Goal: Book appointment/travel/reservation

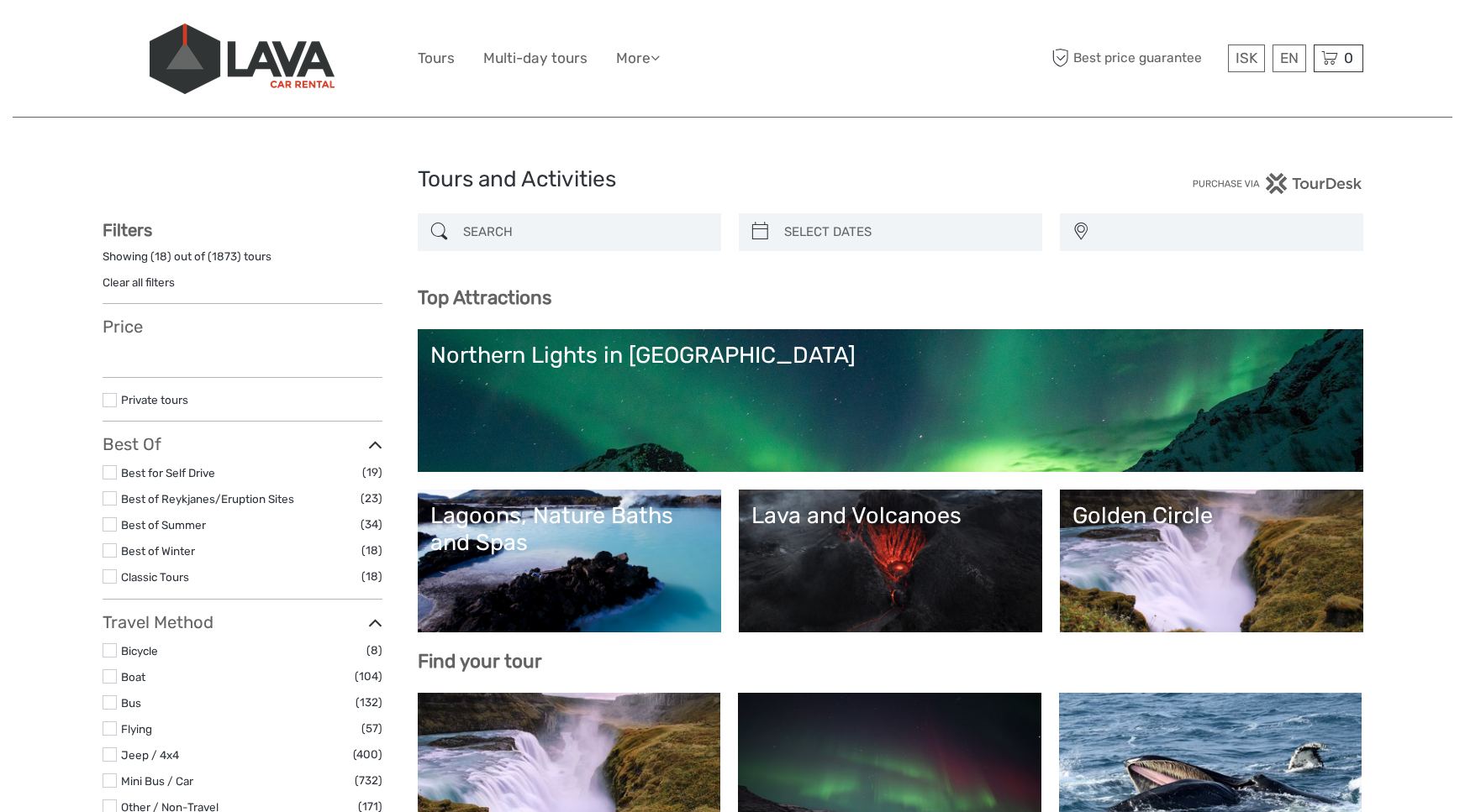
select select
click at [493, 232] on input "search" at bounding box center [585, 232] width 256 height 29
type input "z"
select select
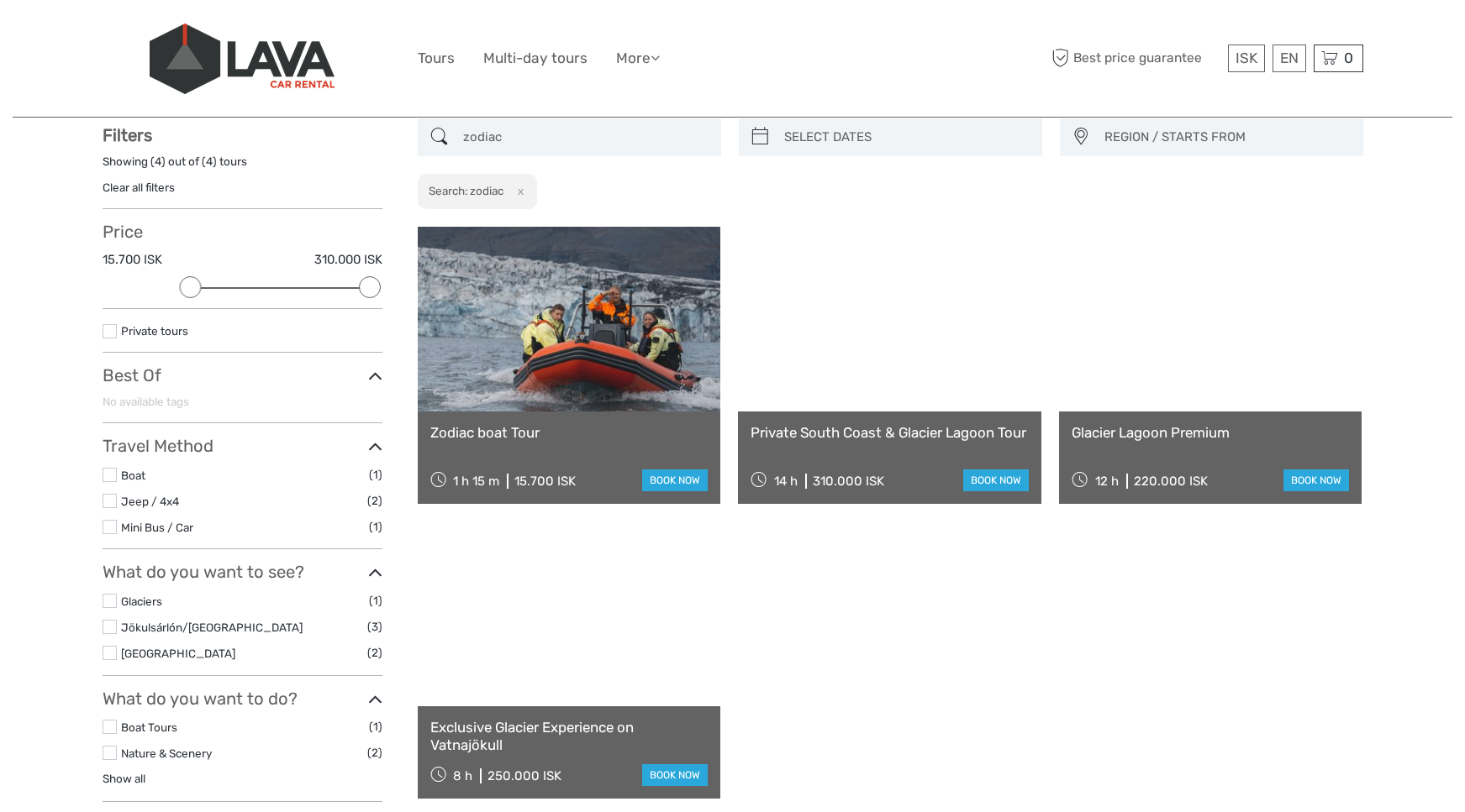
scroll to position [96, 0]
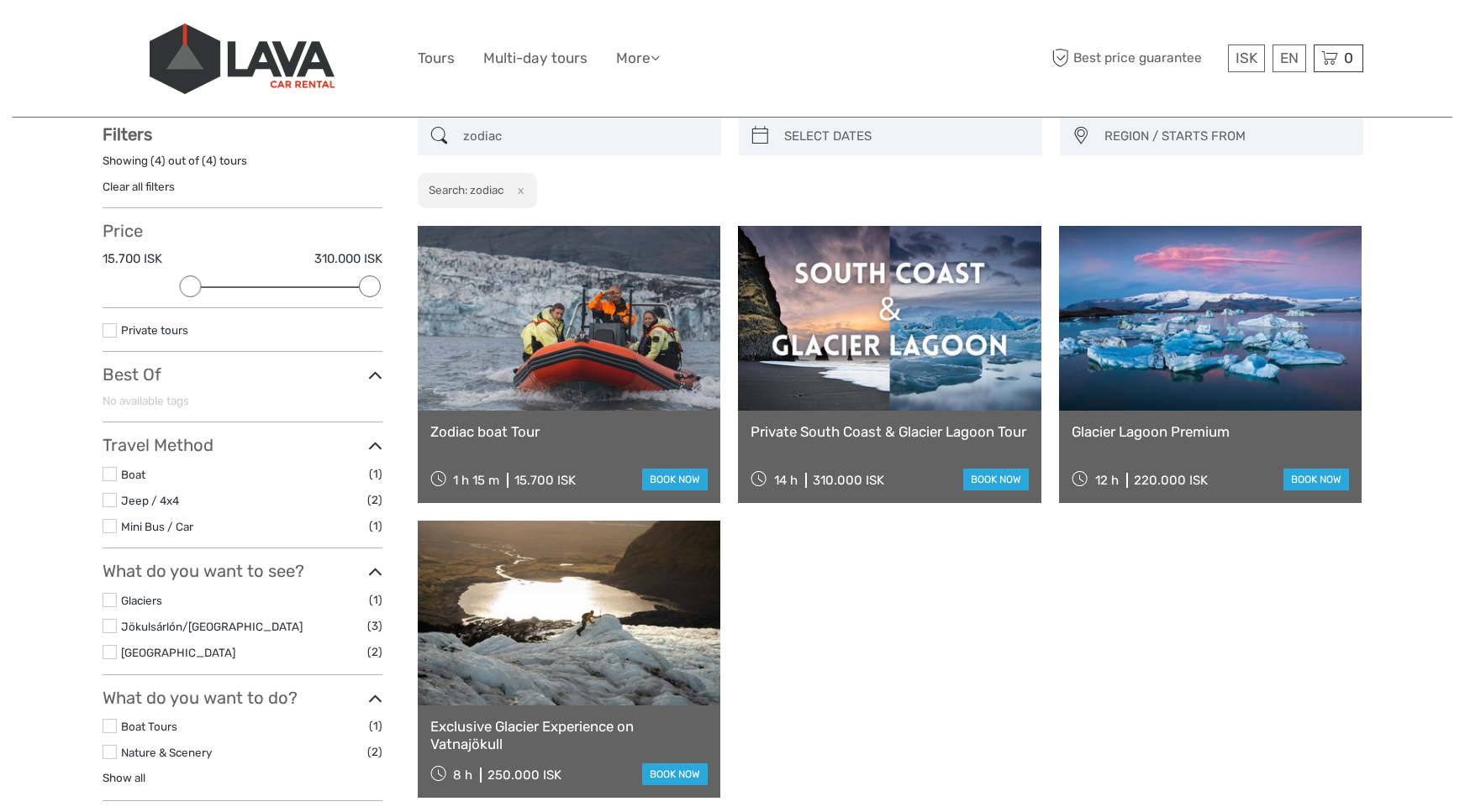
type input "zodiac"
click at [537, 379] on link at bounding box center [569, 318] width 303 height 185
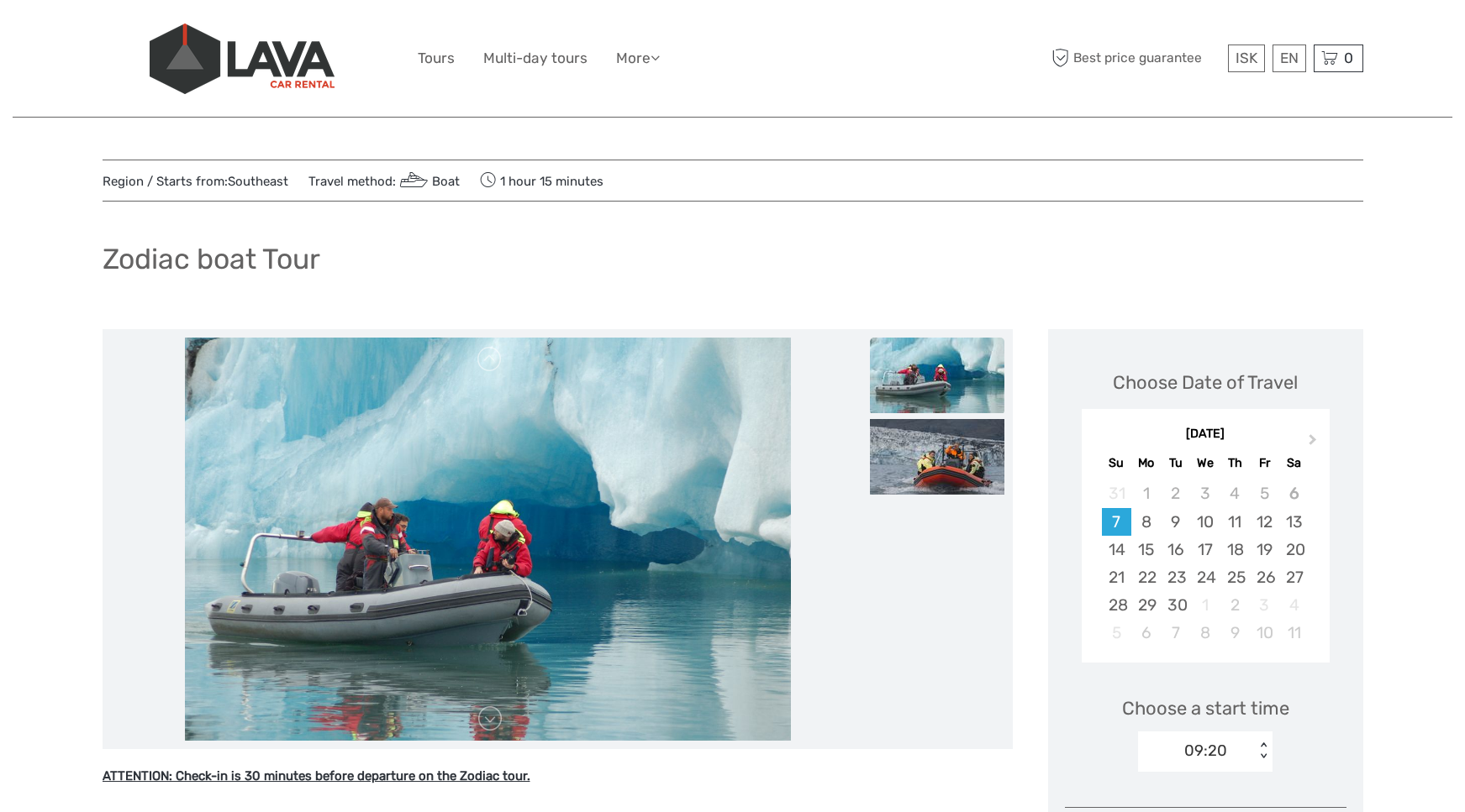
click at [1298, 434] on div "September 2025" at bounding box center [1206, 435] width 248 height 18
click at [1307, 436] on button "Next Month" at bounding box center [1314, 443] width 27 height 27
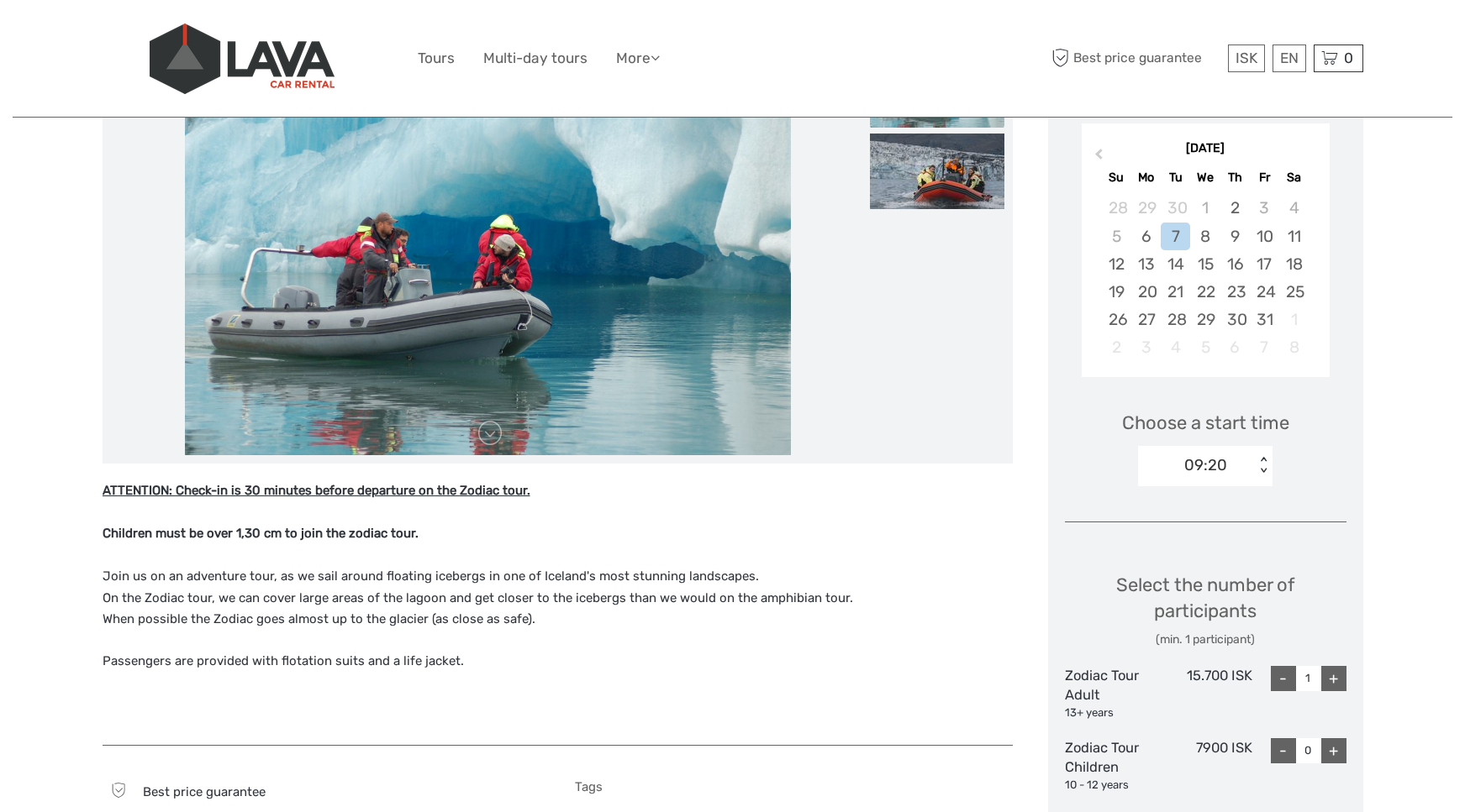
scroll to position [137, 0]
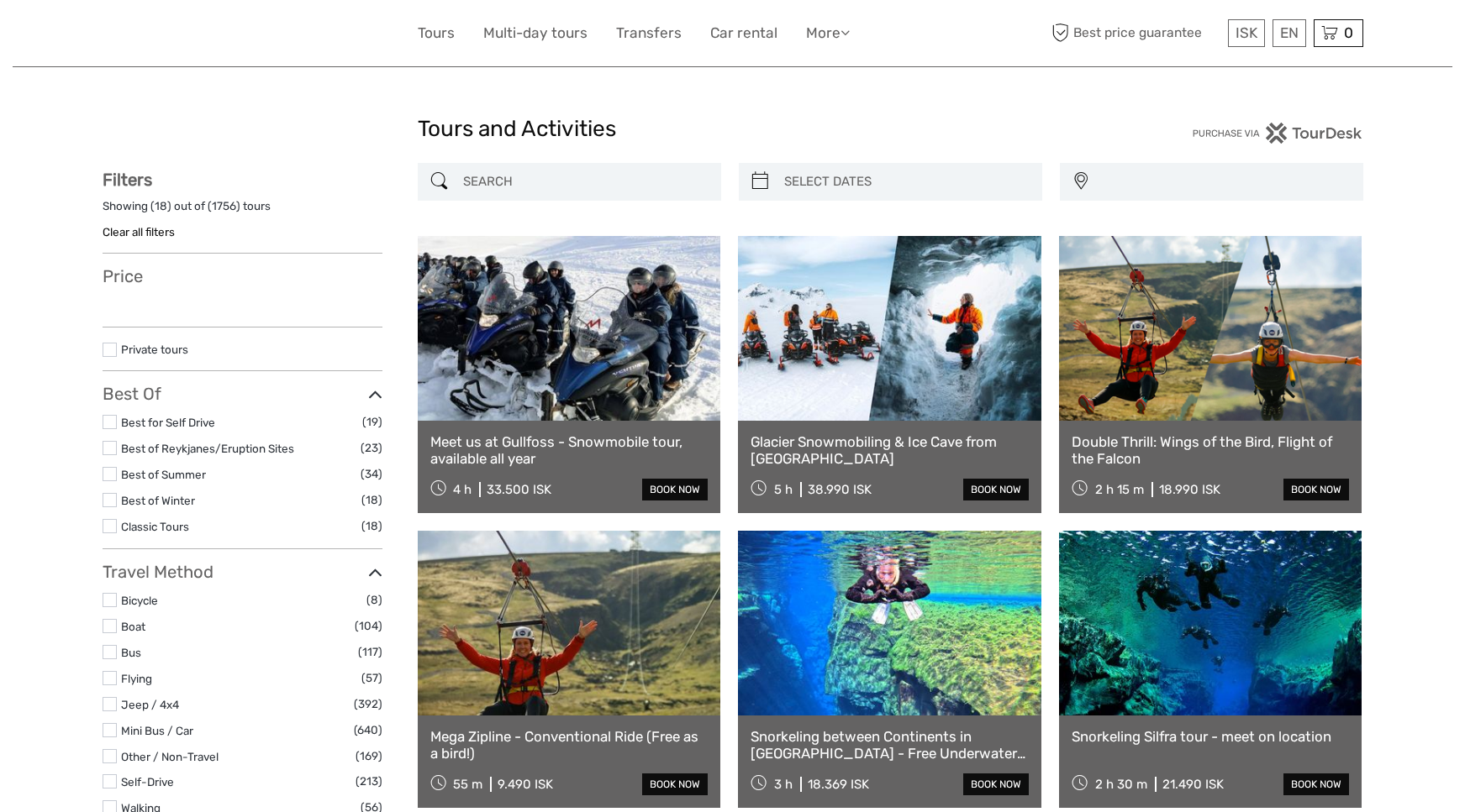
select select
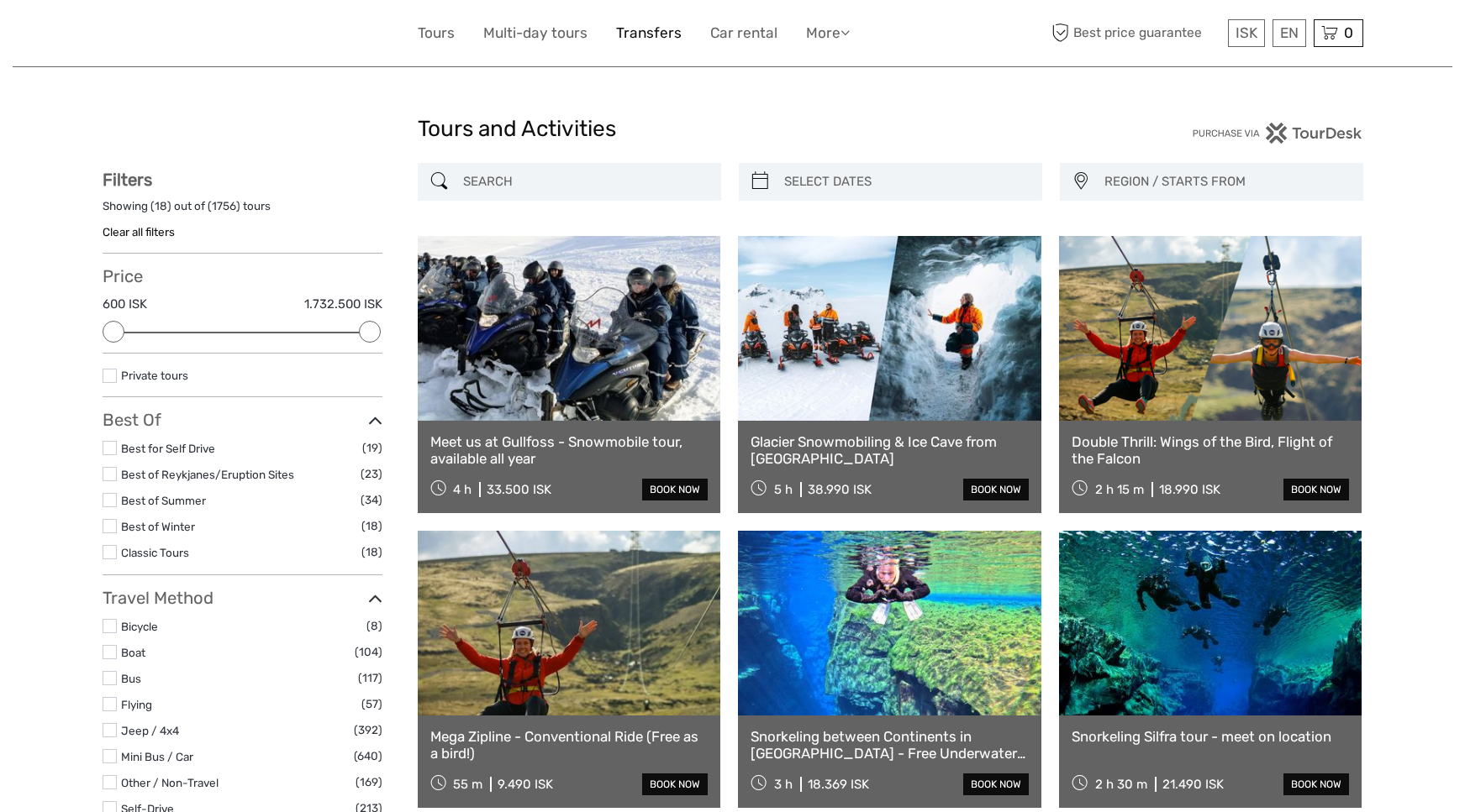
click at [646, 34] on link "Transfers" at bounding box center [648, 33] width 66 height 25
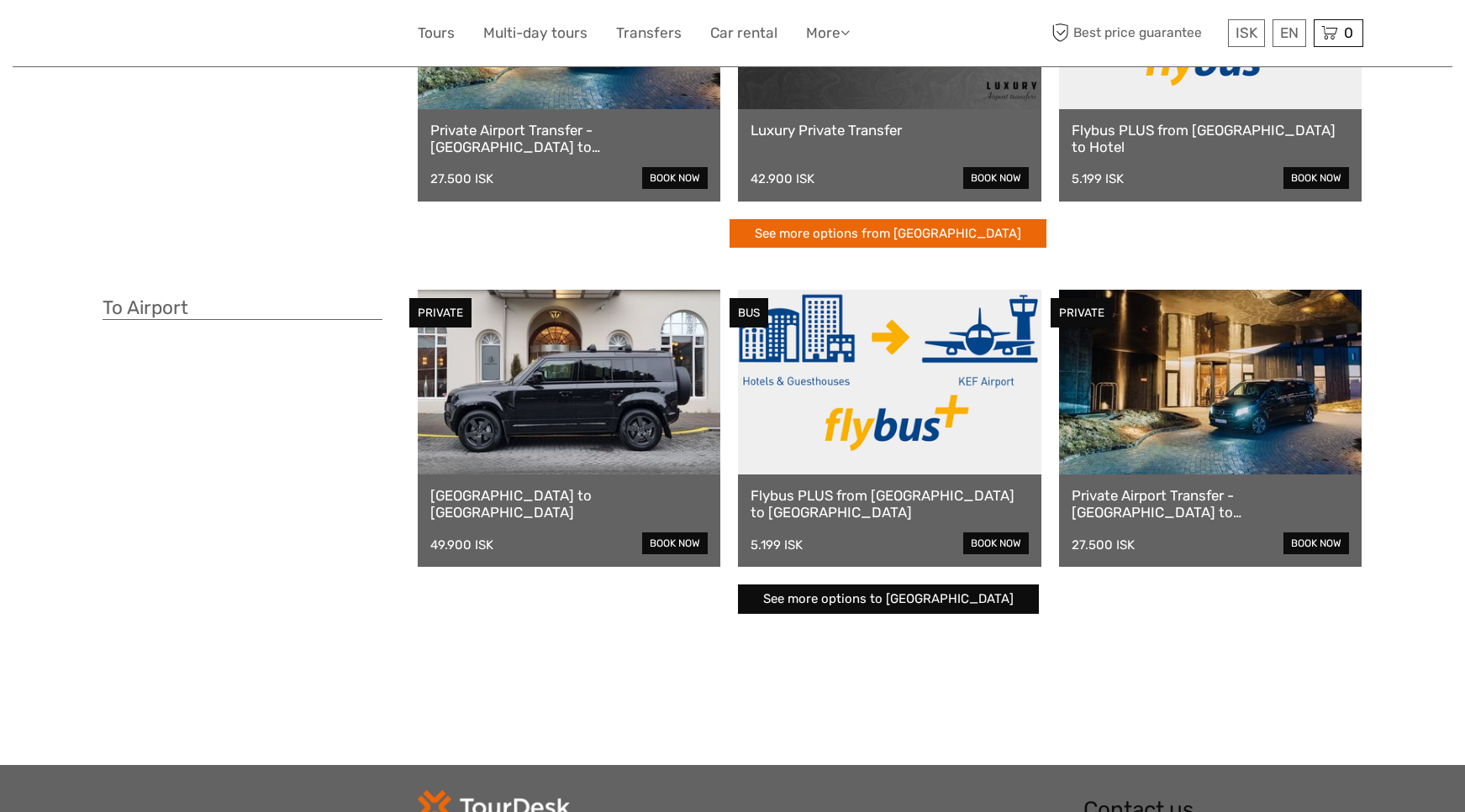
scroll to position [244, 0]
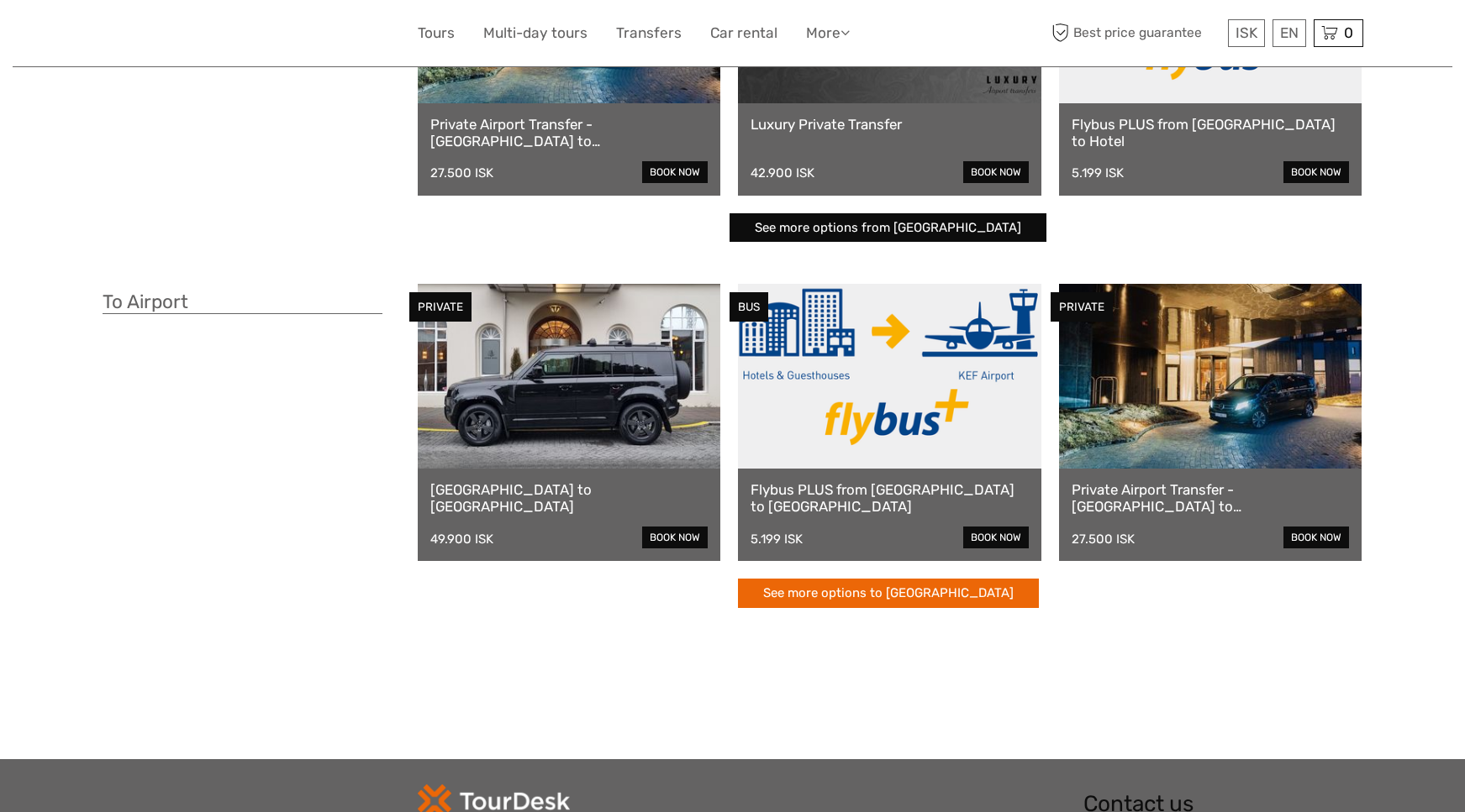
click at [891, 600] on link "See more options to Keflavík airport" at bounding box center [888, 593] width 301 height 29
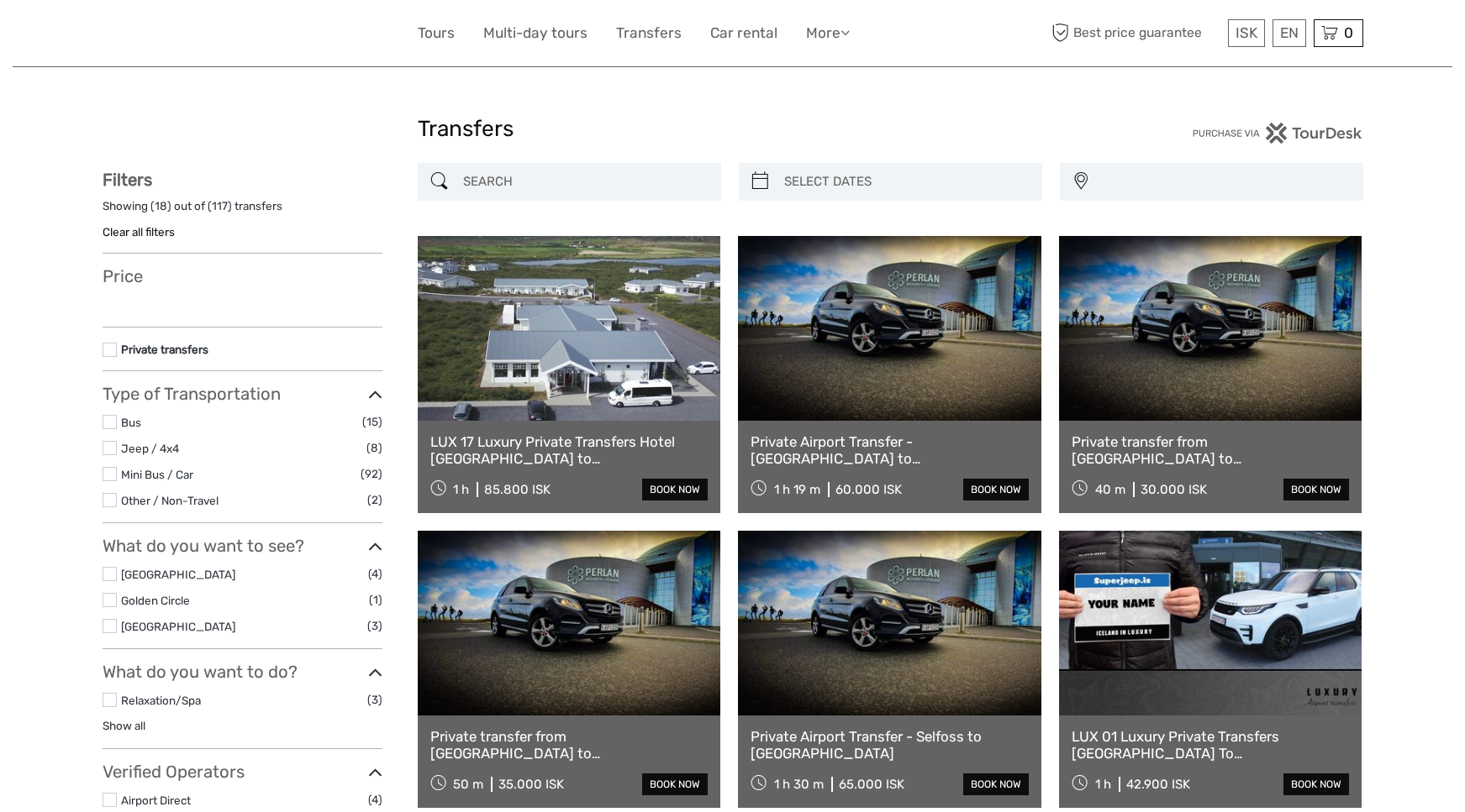
select select
click at [493, 181] on input "search" at bounding box center [585, 181] width 256 height 29
select select
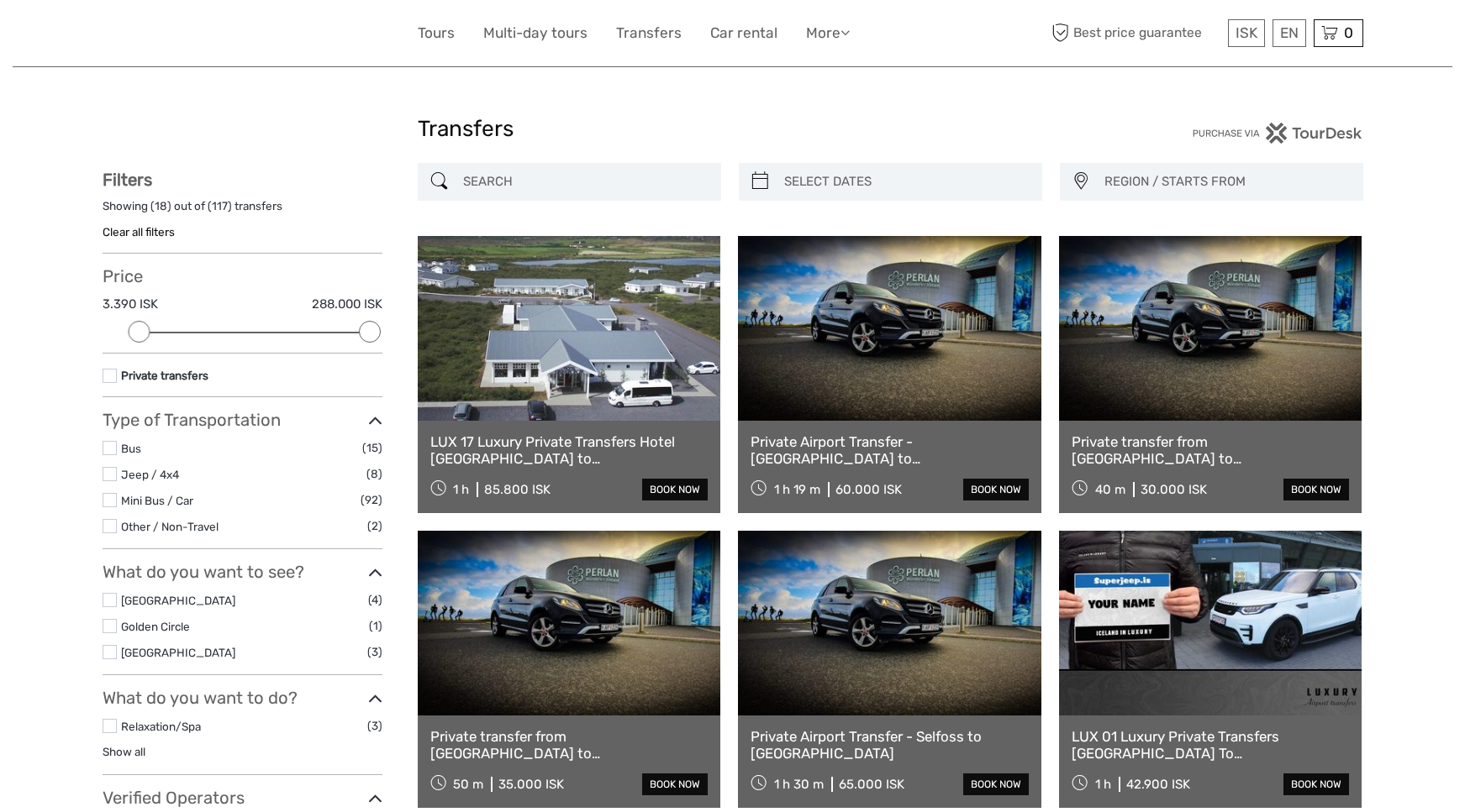
type input "j"
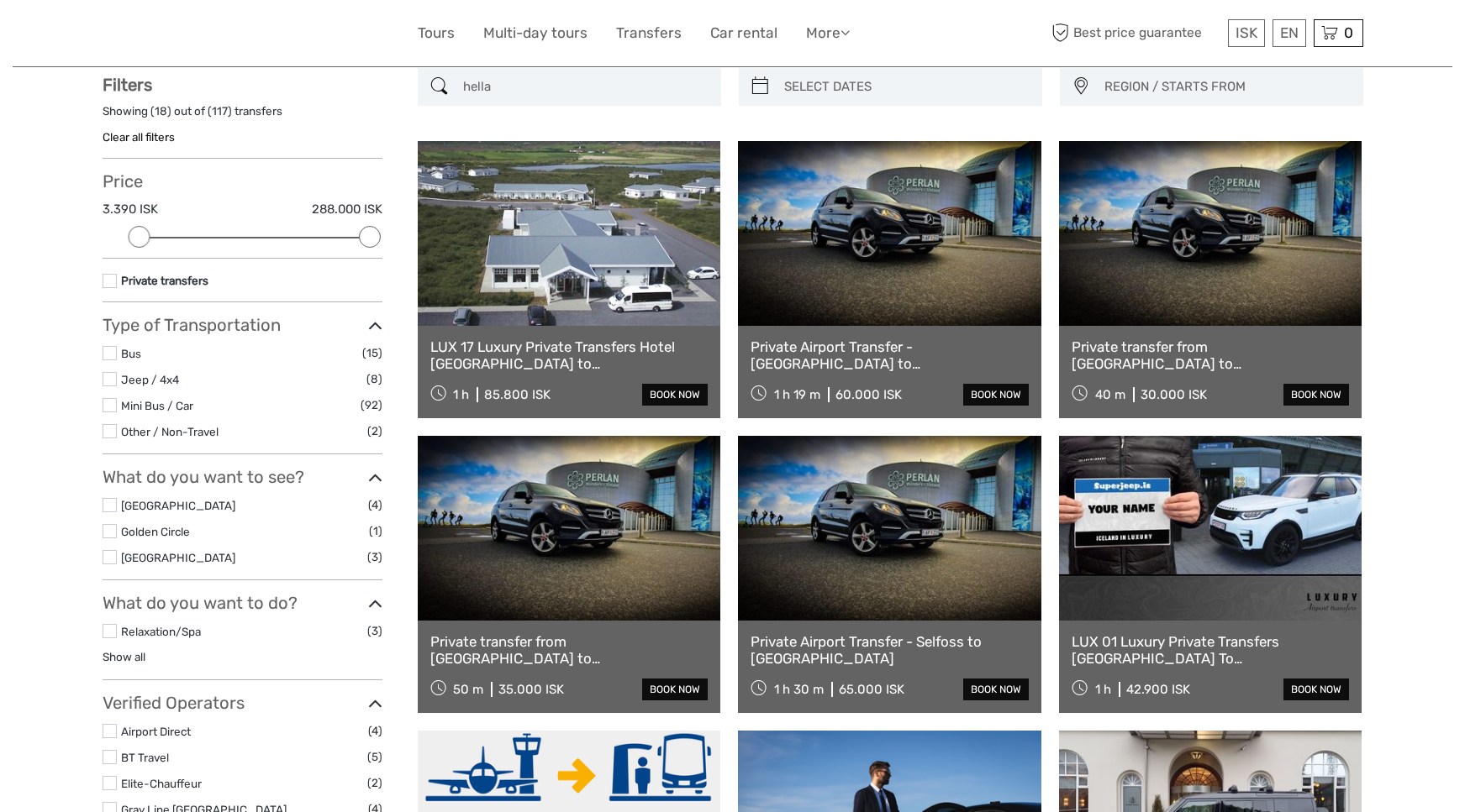
scroll to position [96, 0]
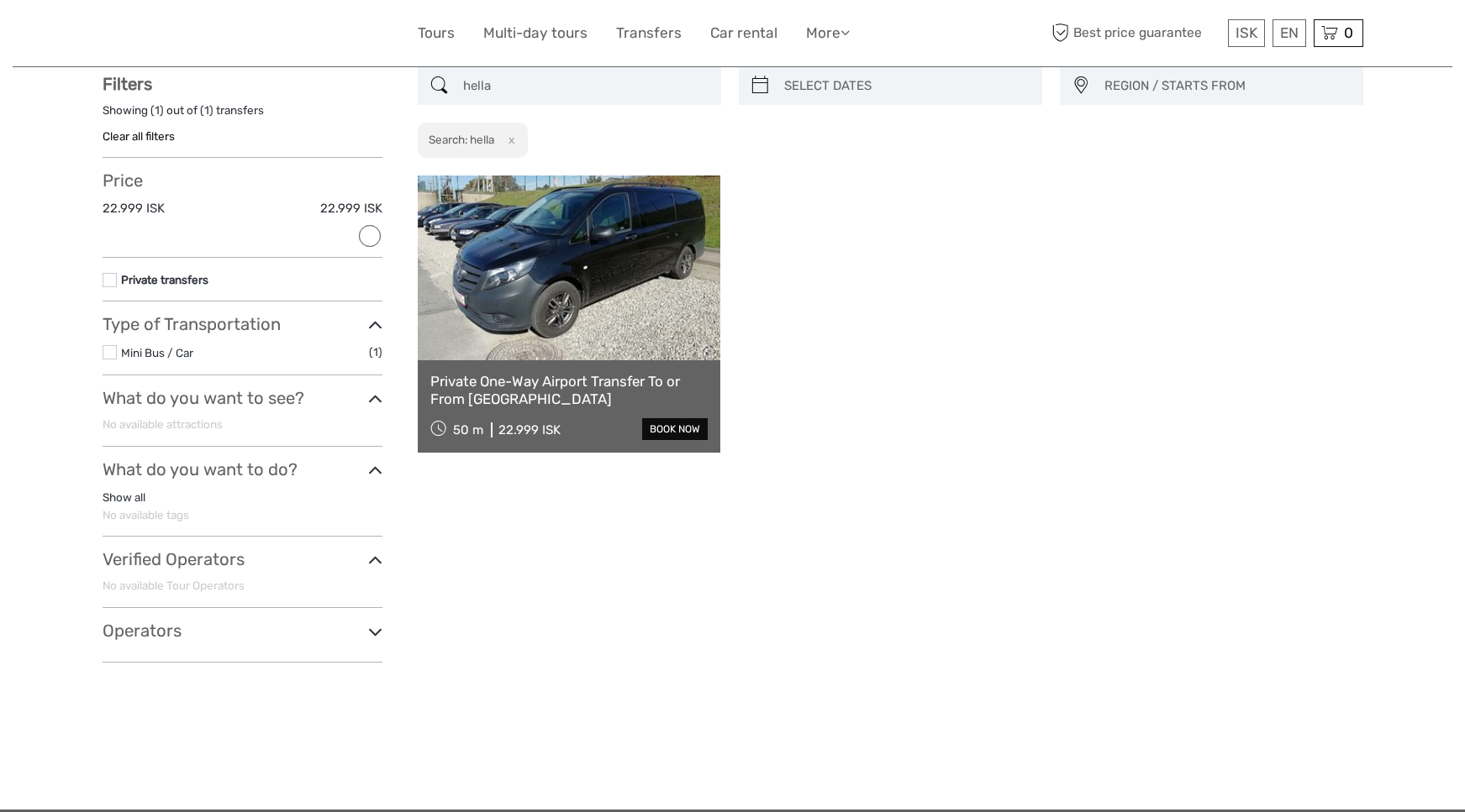
type input "hella"
click at [583, 276] on link at bounding box center [569, 268] width 303 height 185
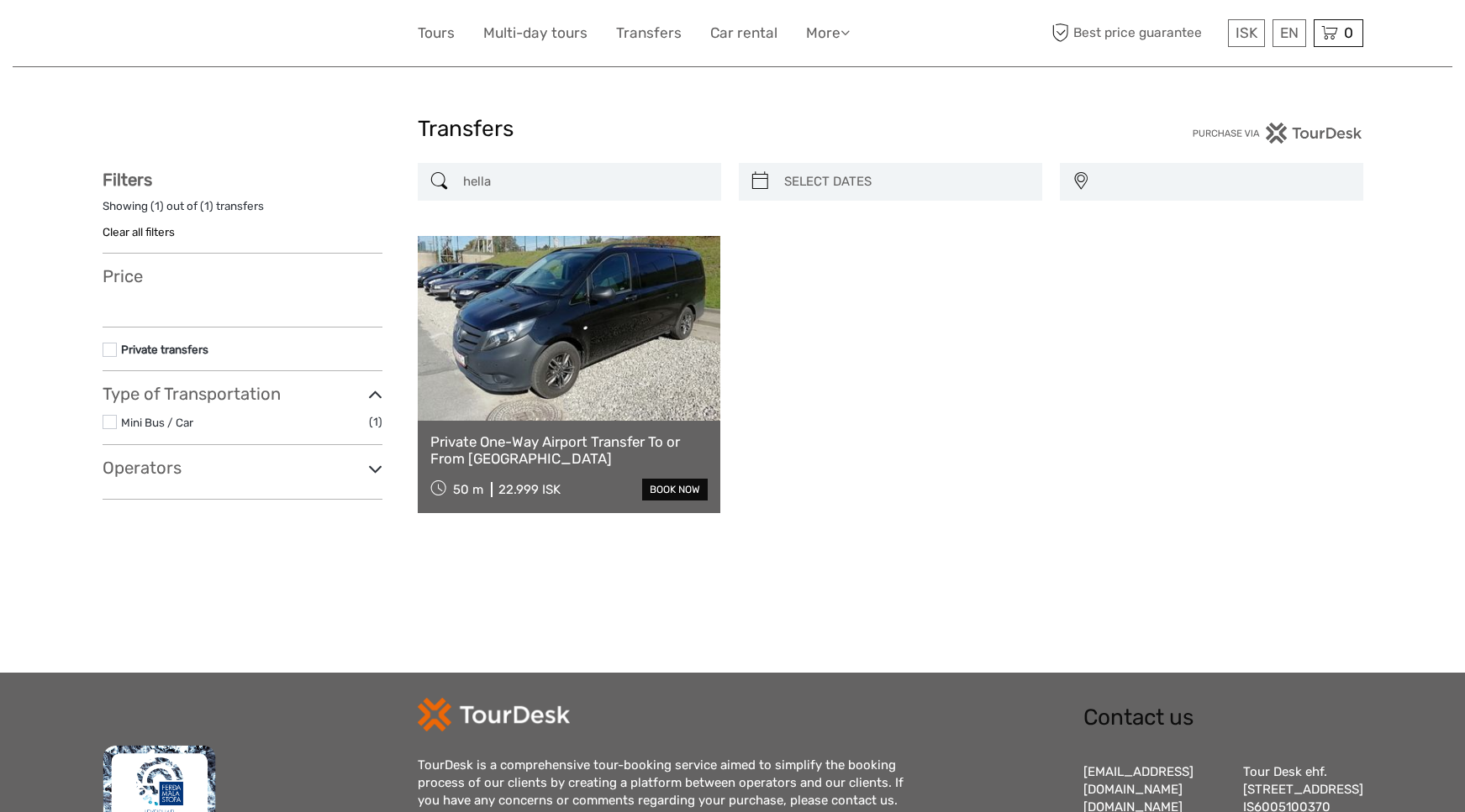
select select
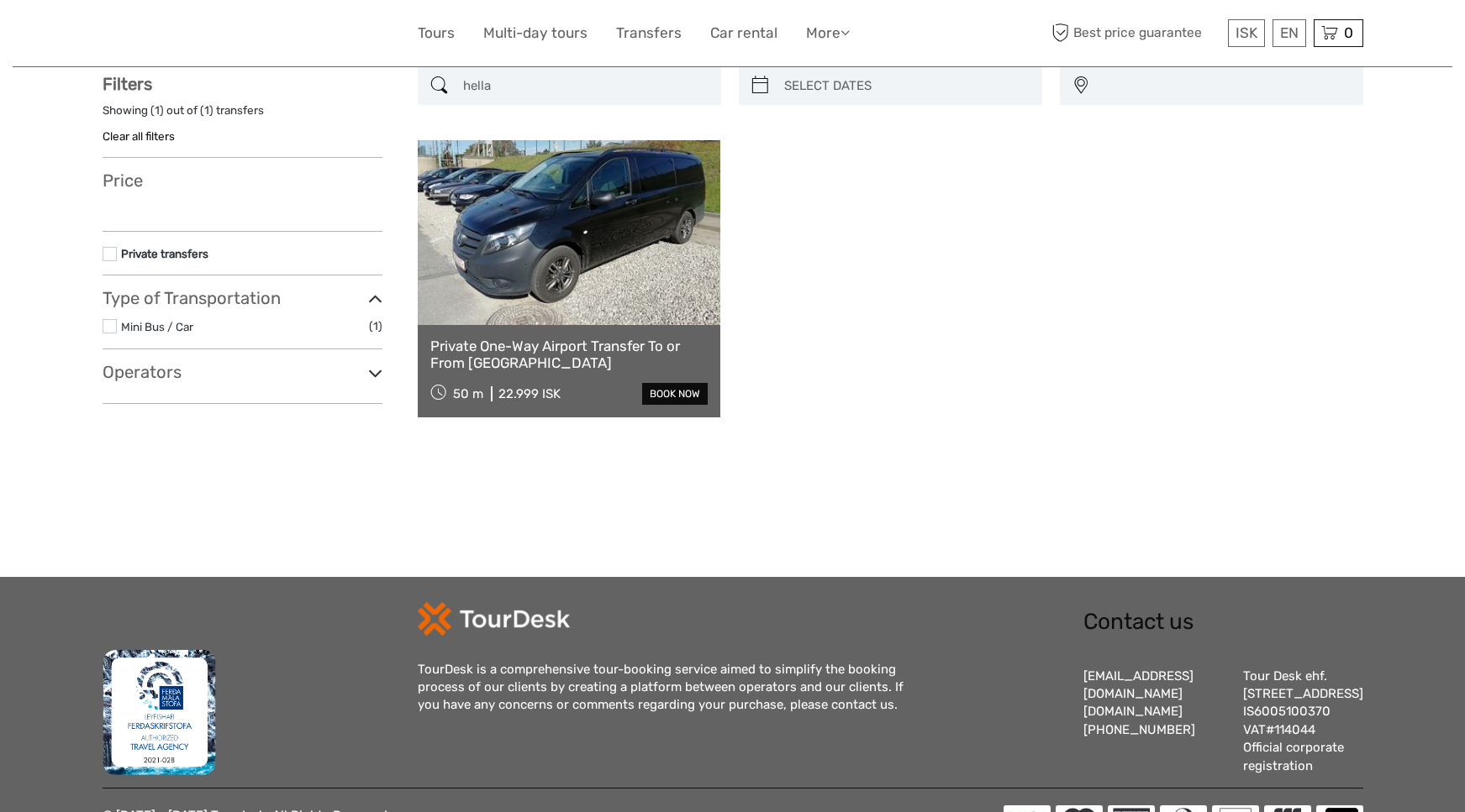
select select
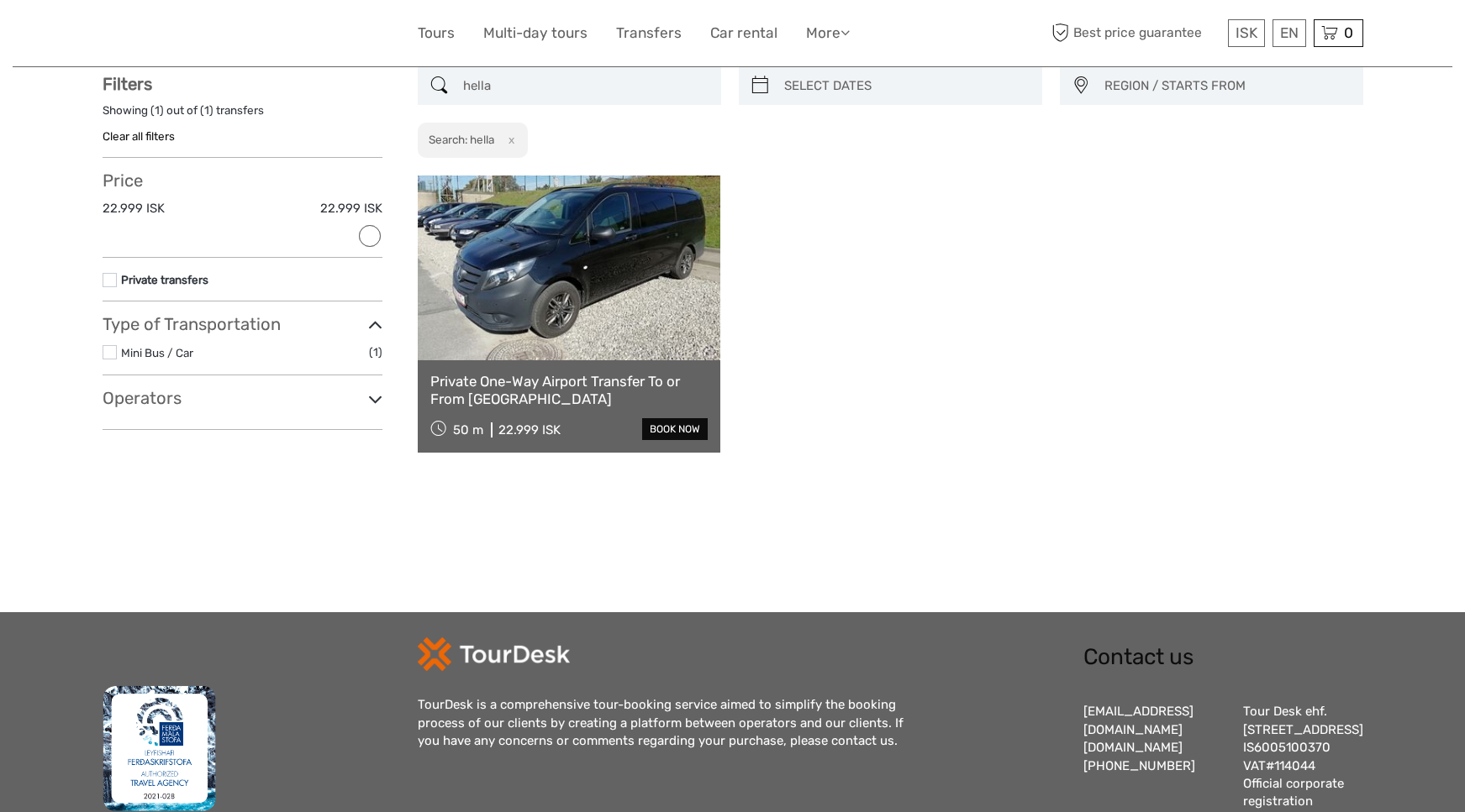
scroll to position [0, 0]
click at [514, 137] on button "x" at bounding box center [509, 140] width 23 height 18
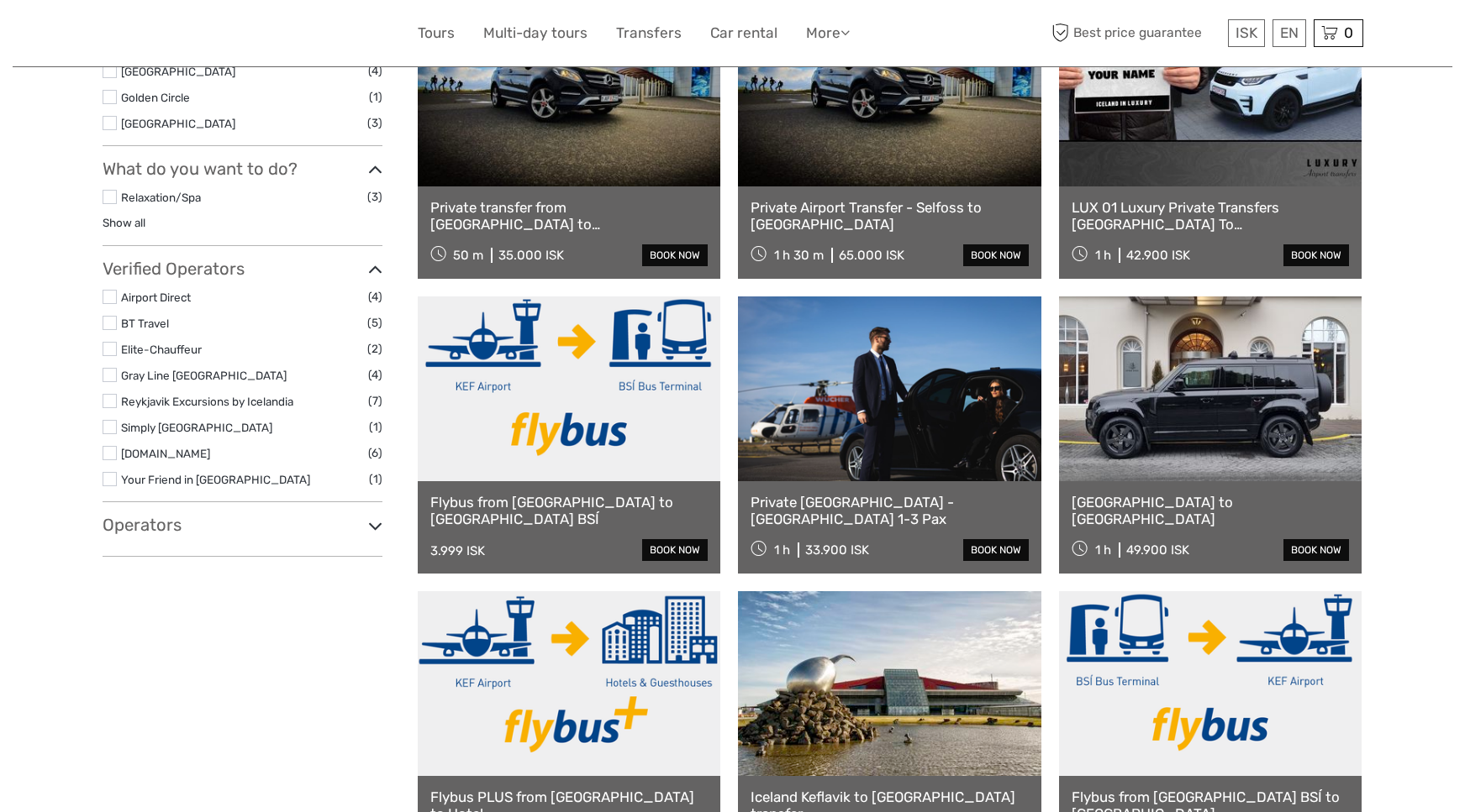
scroll to position [259, 0]
